Goal: Task Accomplishment & Management: Manage account settings

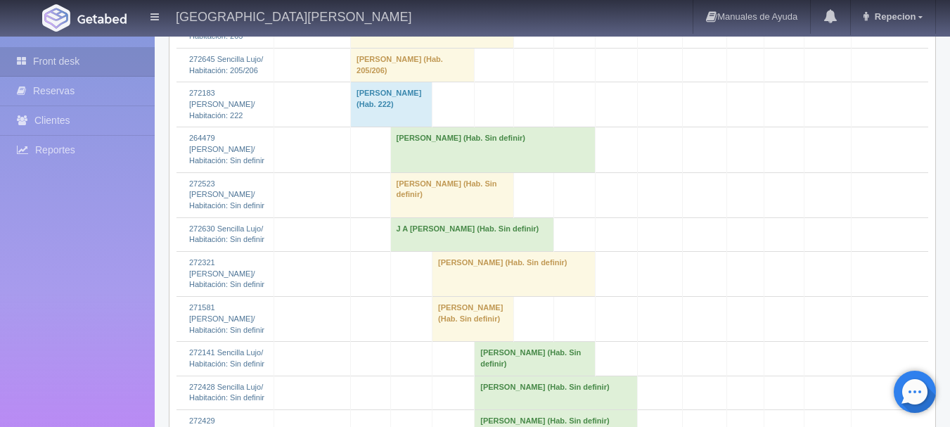
scroll to position [1898, 0]
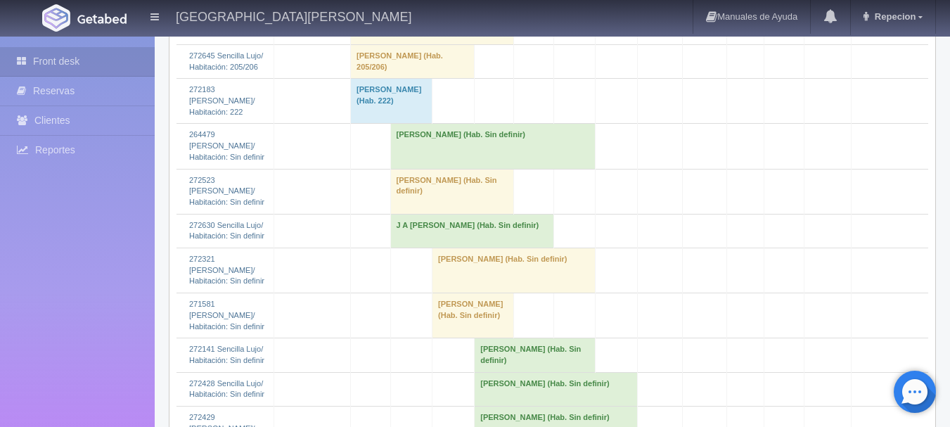
click at [427, 169] on td "[PERSON_NAME] (Hab. Sin definir)" at bounding box center [492, 146] width 205 height 45
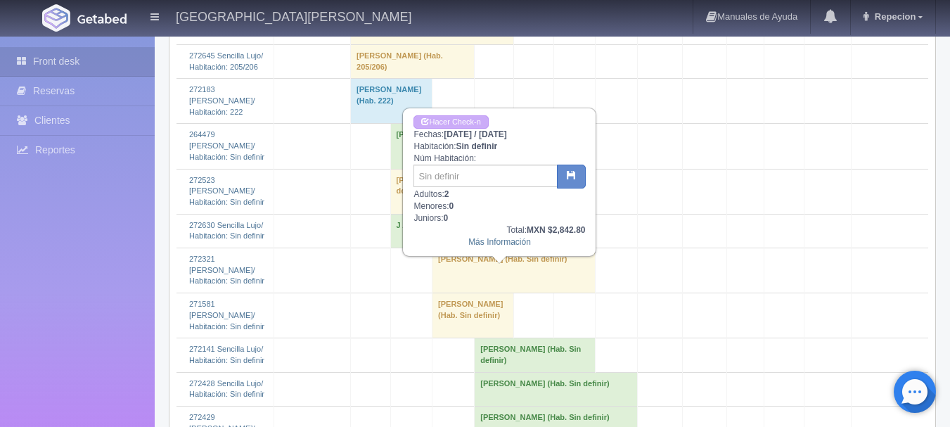
click at [423, 169] on td "[PERSON_NAME] (Hab. Sin definir)" at bounding box center [492, 146] width 205 height 45
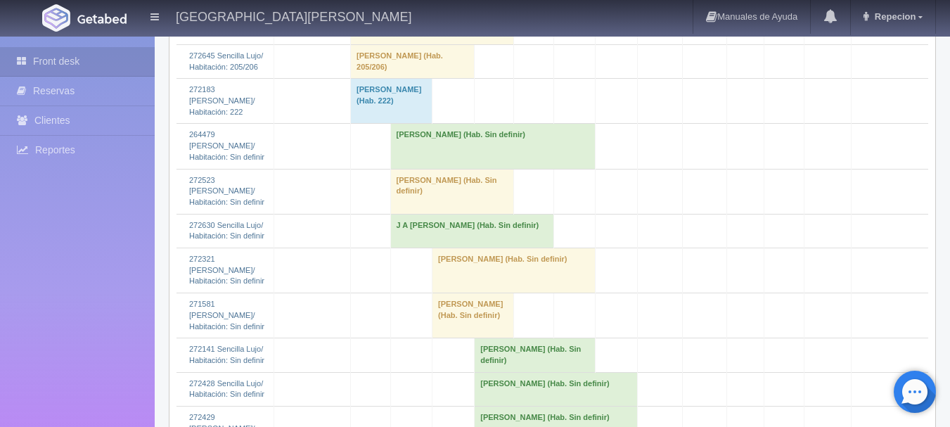
click at [470, 169] on td "[PERSON_NAME] (Hab. Sin definir)" at bounding box center [492, 146] width 205 height 45
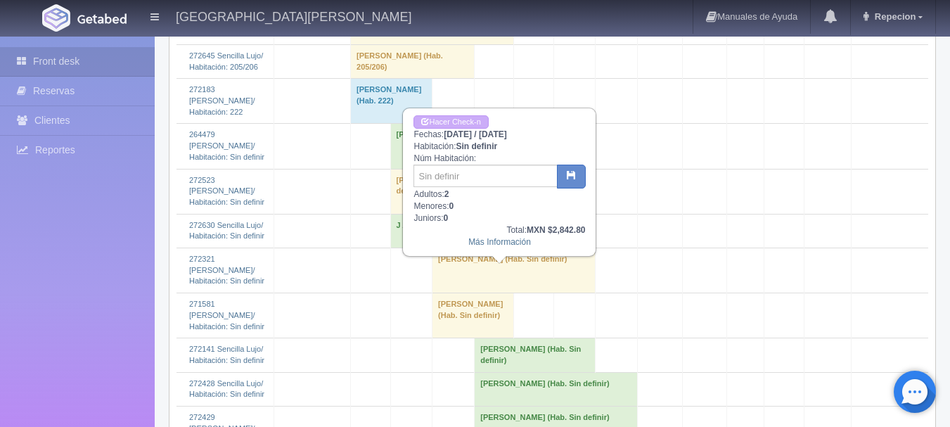
click at [562, 169] on td "[PERSON_NAME] (Hab. Sin definir)" at bounding box center [492, 146] width 205 height 45
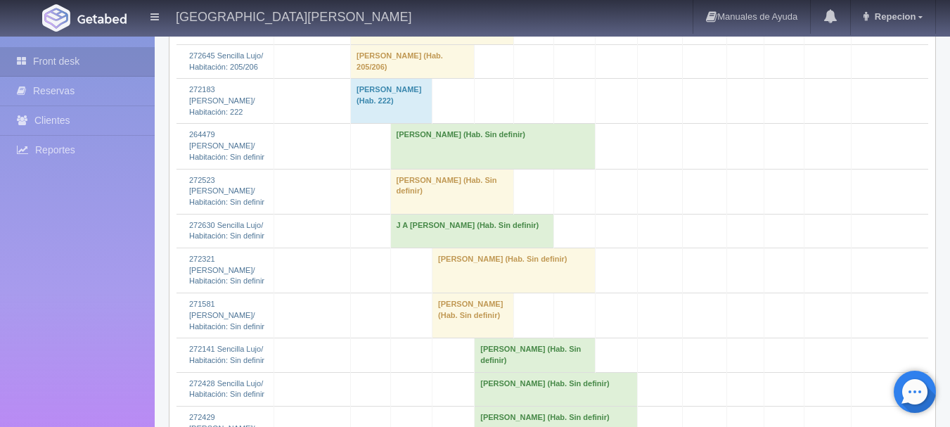
click at [473, 214] on td "[PERSON_NAME] (Hab. Sin definir)" at bounding box center [452, 191] width 124 height 45
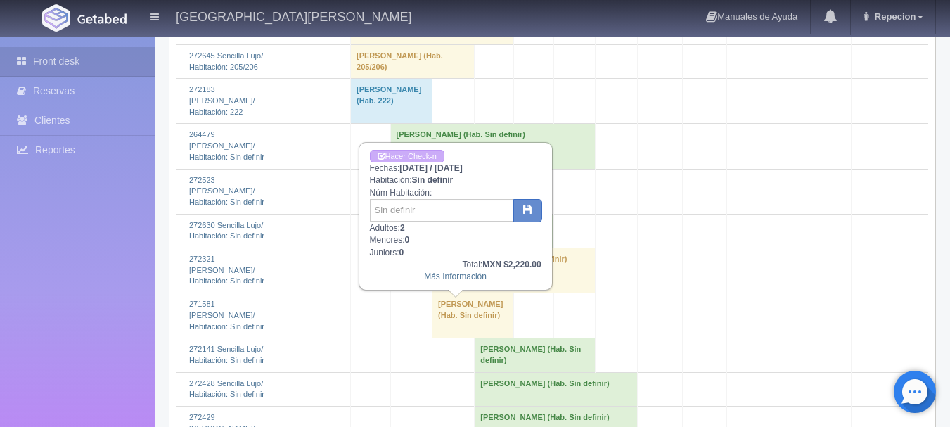
click at [473, 214] on td "[PERSON_NAME] (Hab. Sin definir)" at bounding box center [452, 191] width 124 height 45
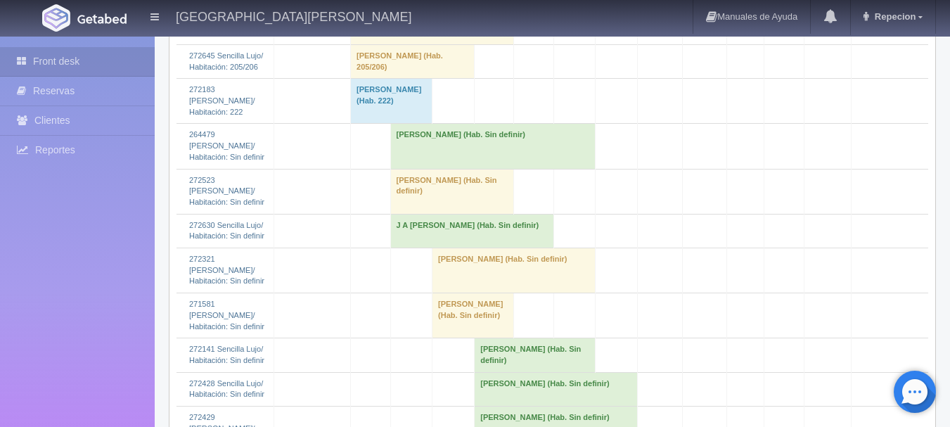
click at [534, 293] on td "[PERSON_NAME] (Hab. Sin definir)" at bounding box center [513, 270] width 163 height 45
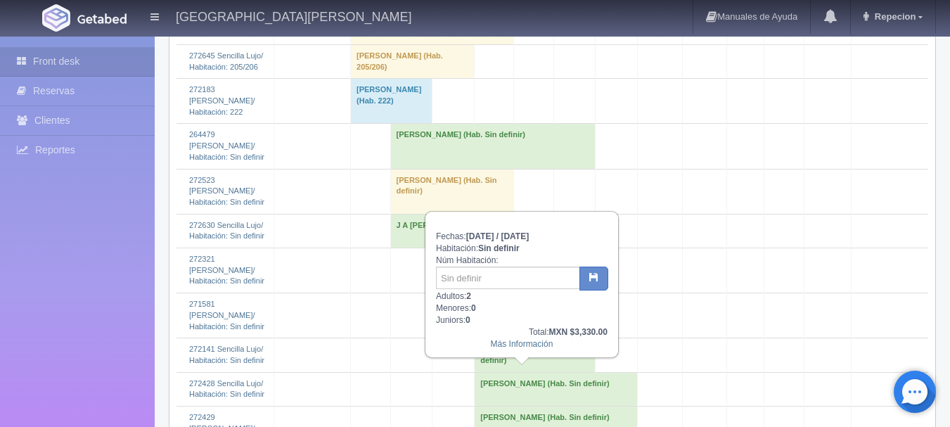
click at [536, 247] on td "J A [PERSON_NAME] (Hab. Sin definir)" at bounding box center [471, 231] width 163 height 34
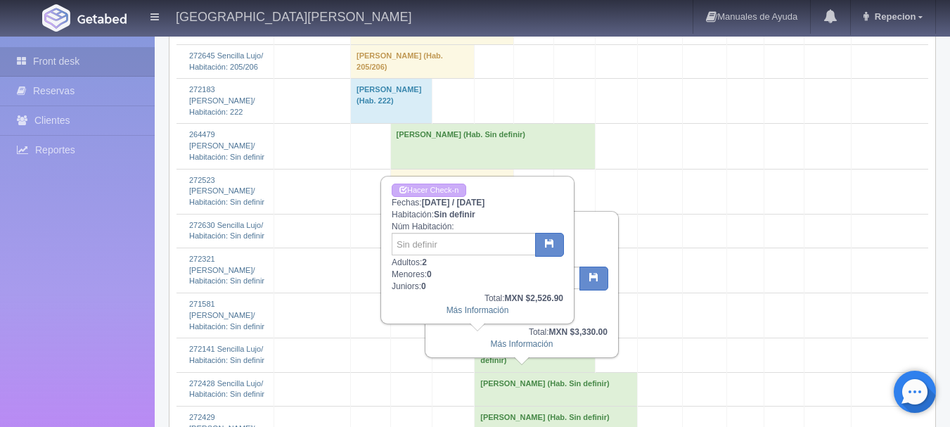
click at [538, 357] on div "Fechas: [DATE] / [DATE] Habitación: Sin definir Núm Habitación: Adultos: 2 Meno…" at bounding box center [521, 284] width 191 height 145
click at [534, 293] on td "[PERSON_NAME] (Hab. Sin definir)" at bounding box center [513, 270] width 163 height 45
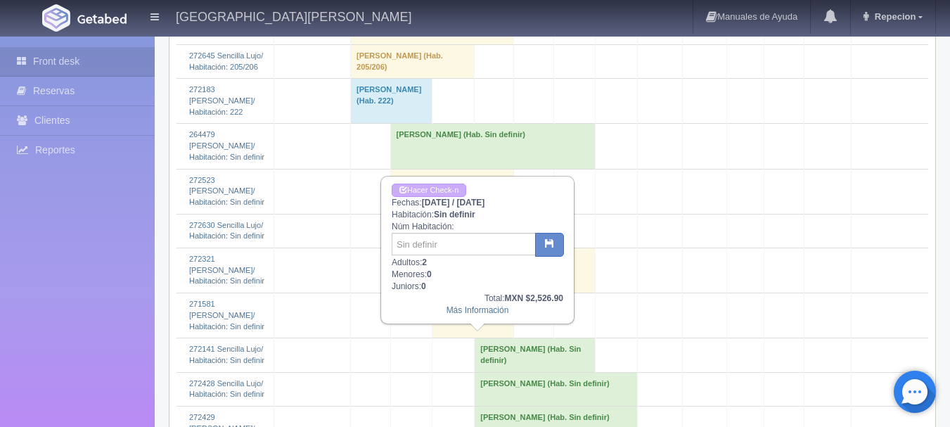
click at [533, 247] on td "J A [PERSON_NAME] (Hab. Sin definir)" at bounding box center [471, 231] width 163 height 34
